Goal: Task Accomplishment & Management: Use online tool/utility

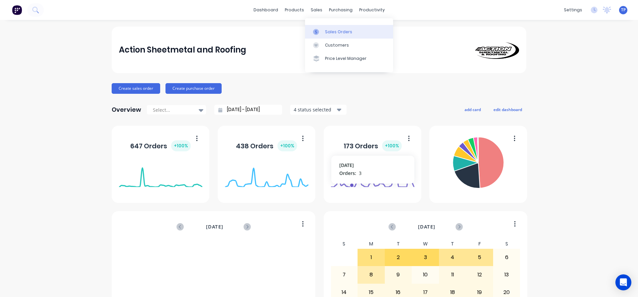
click at [337, 32] on div "Sales Orders" at bounding box center [338, 32] width 27 height 6
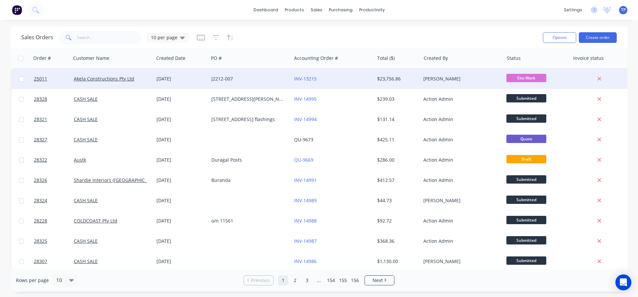
click at [144, 77] on div "Akela Constructions Pty Ltd" at bounding box center [111, 78] width 74 height 7
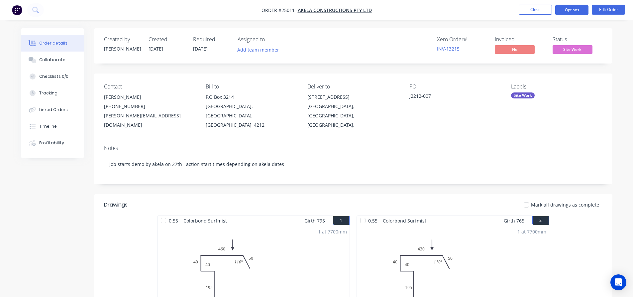
click at [576, 11] on button "Options" at bounding box center [571, 10] width 33 height 11
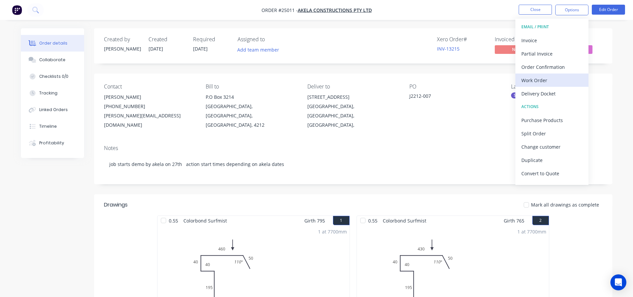
click at [534, 78] on div "Work Order" at bounding box center [551, 80] width 61 height 10
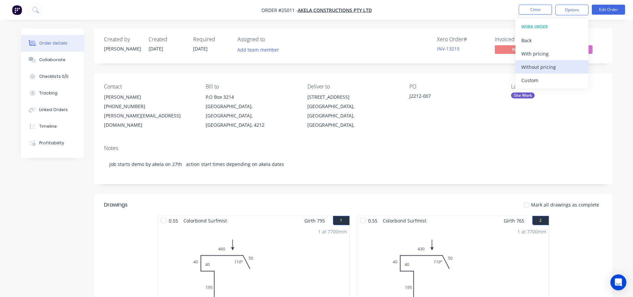
click at [534, 66] on div "Without pricing" at bounding box center [551, 67] width 61 height 10
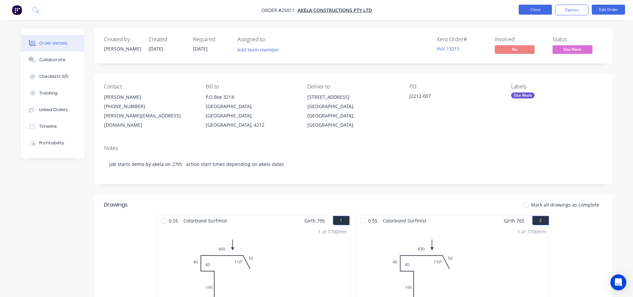
click at [524, 8] on button "Close" at bounding box center [535, 10] width 33 height 10
